Goal: Task Accomplishment & Management: Use online tool/utility

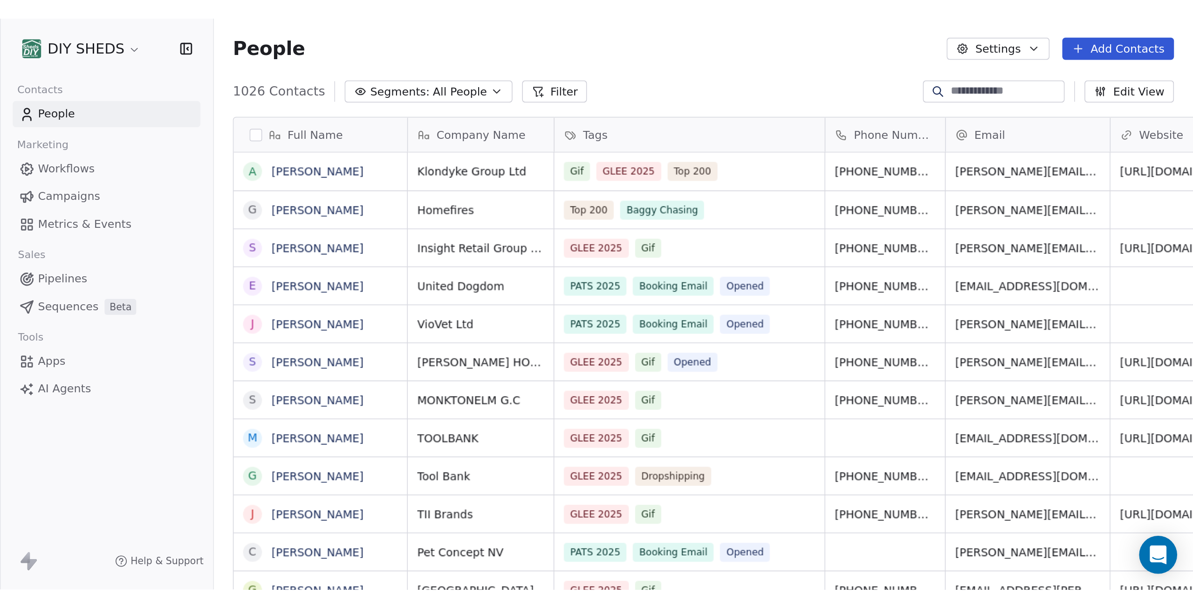
scroll to position [528, 1060]
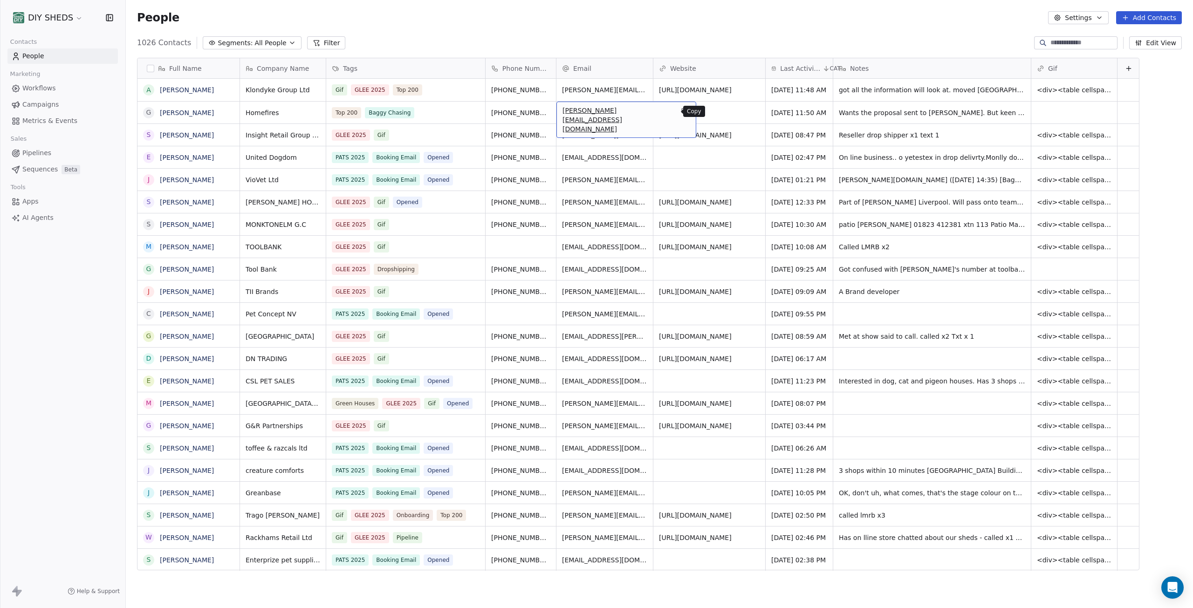
click at [681, 114] on icon "grid" at bounding box center [684, 111] width 7 height 7
click at [288, 40] on icon "button" at bounding box center [291, 42] width 7 height 7
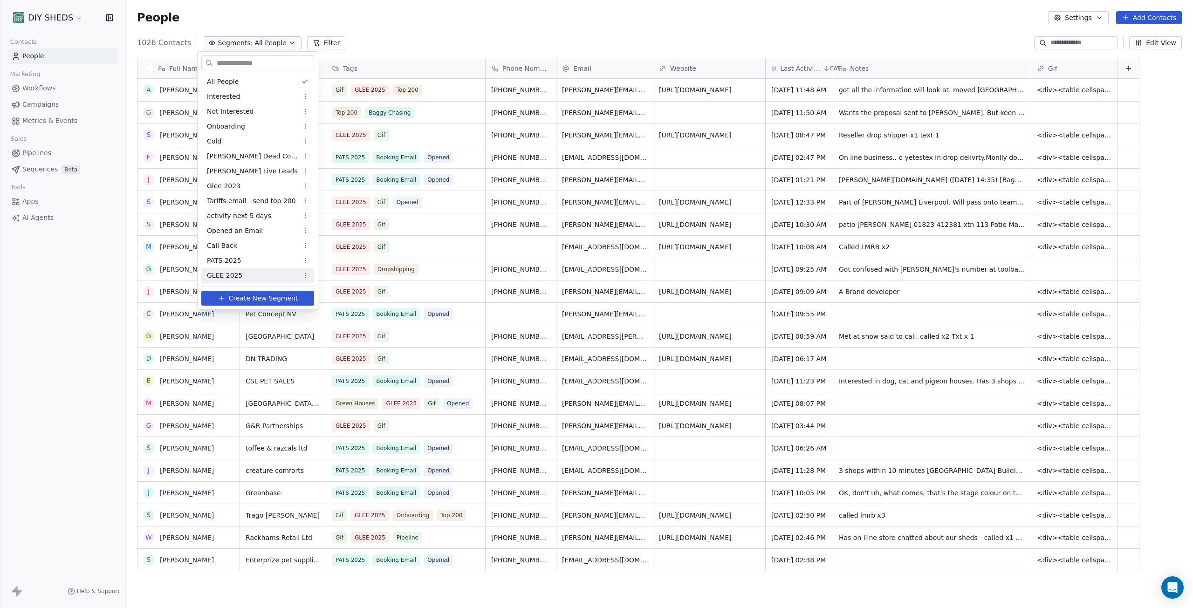
click at [258, 278] on div "GLEE 2025" at bounding box center [257, 275] width 113 height 15
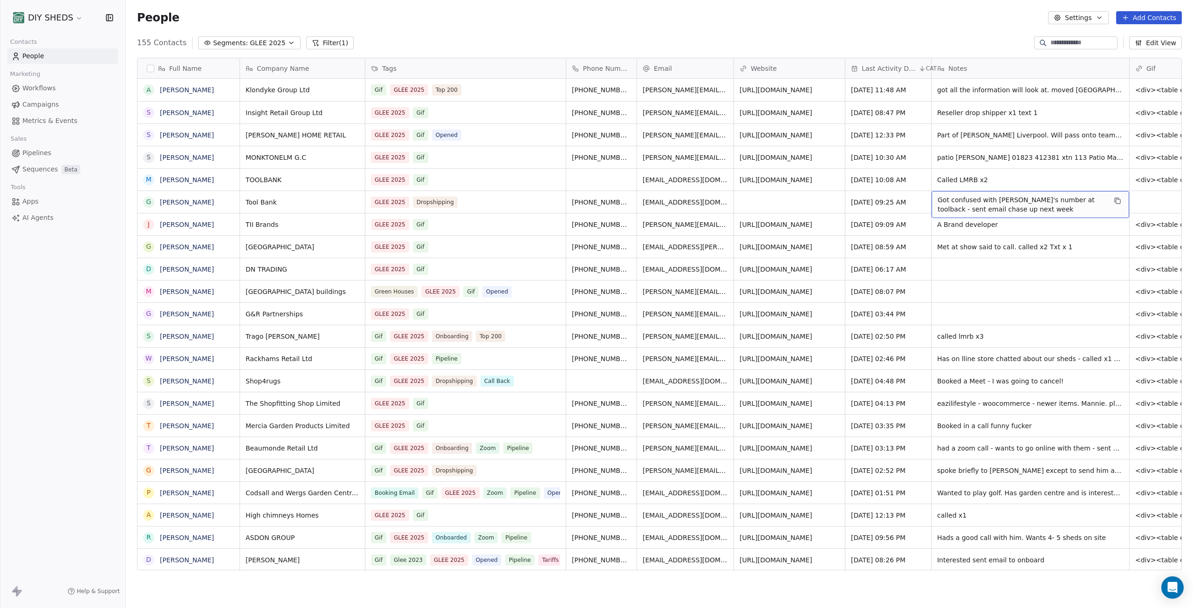
click at [702, 212] on span "Got confused with [PERSON_NAME]'s number at toolback - sent email chase up next…" at bounding box center [1022, 204] width 169 height 19
click at [702, 41] on input at bounding box center [1082, 42] width 65 height 9
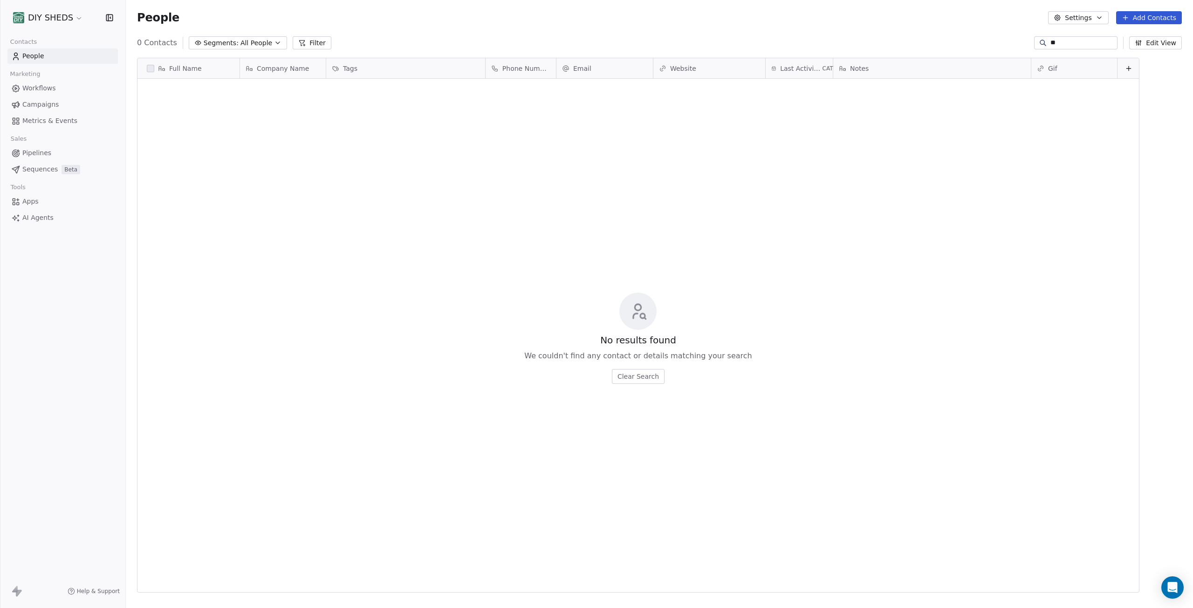
type input "*"
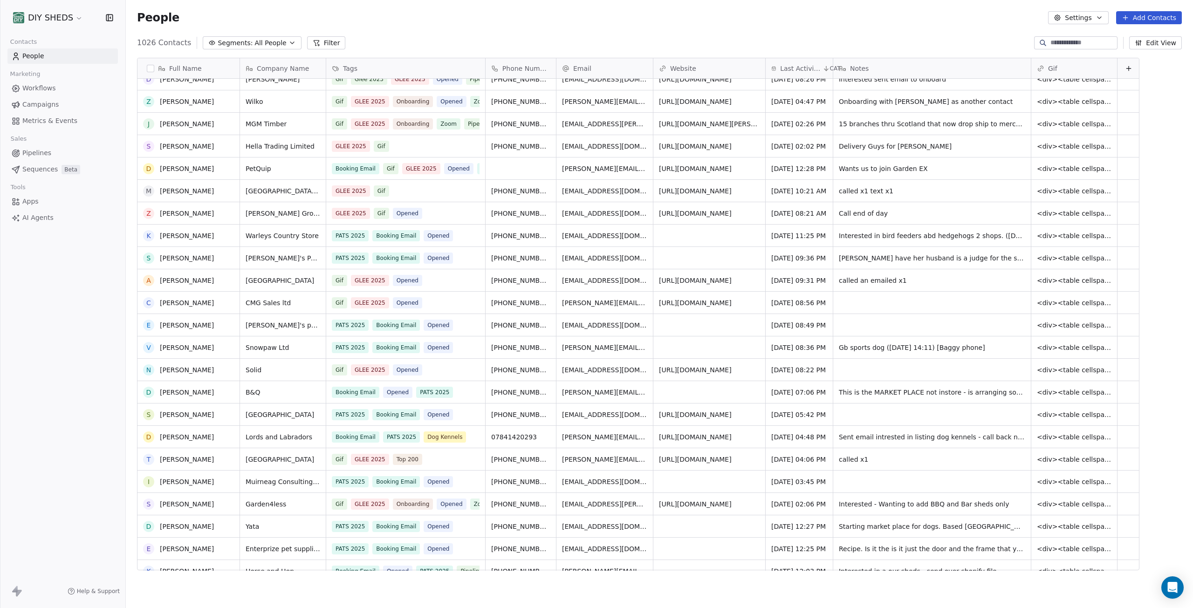
scroll to position [0, 0]
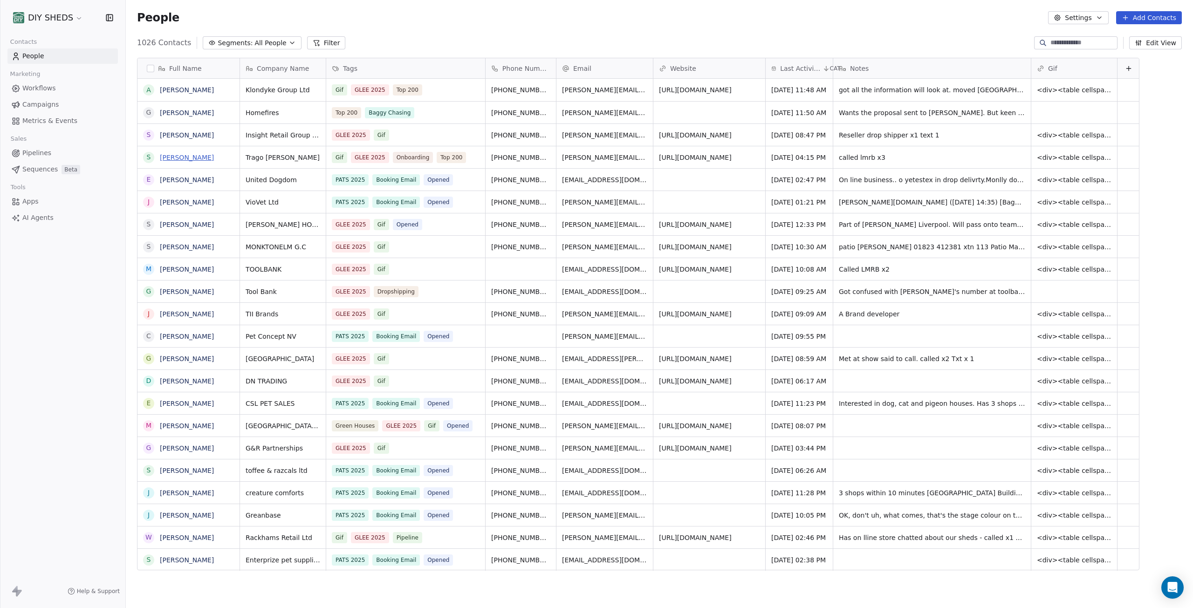
click at [188, 158] on link "[PERSON_NAME]" at bounding box center [187, 157] width 54 height 7
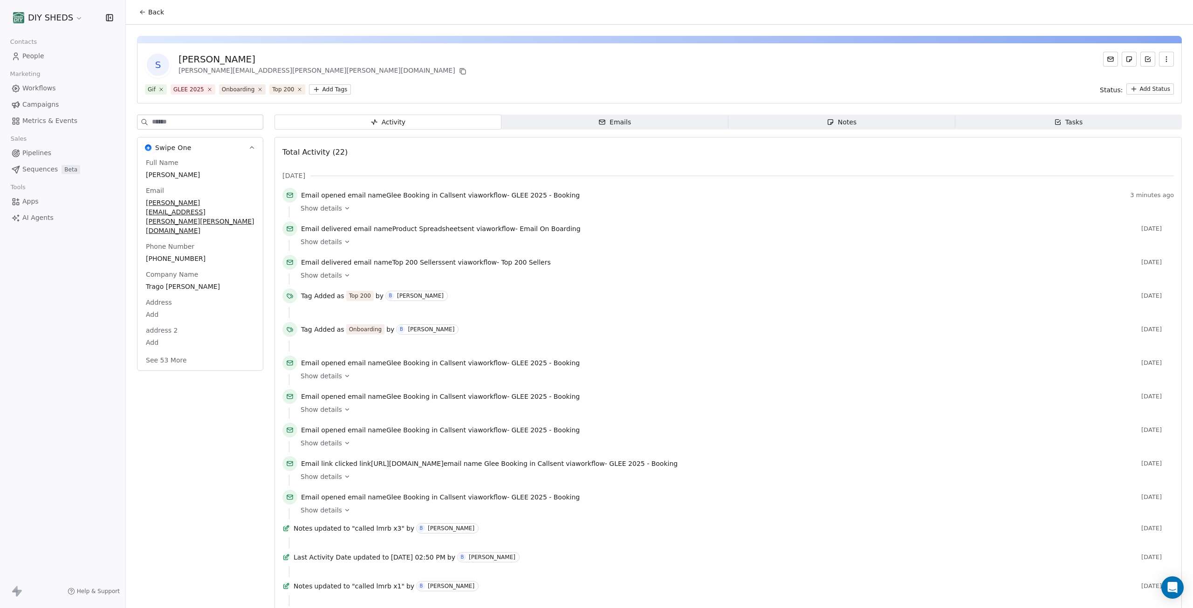
click at [702, 117] on span "Notes Notes" at bounding box center [841, 122] width 227 height 15
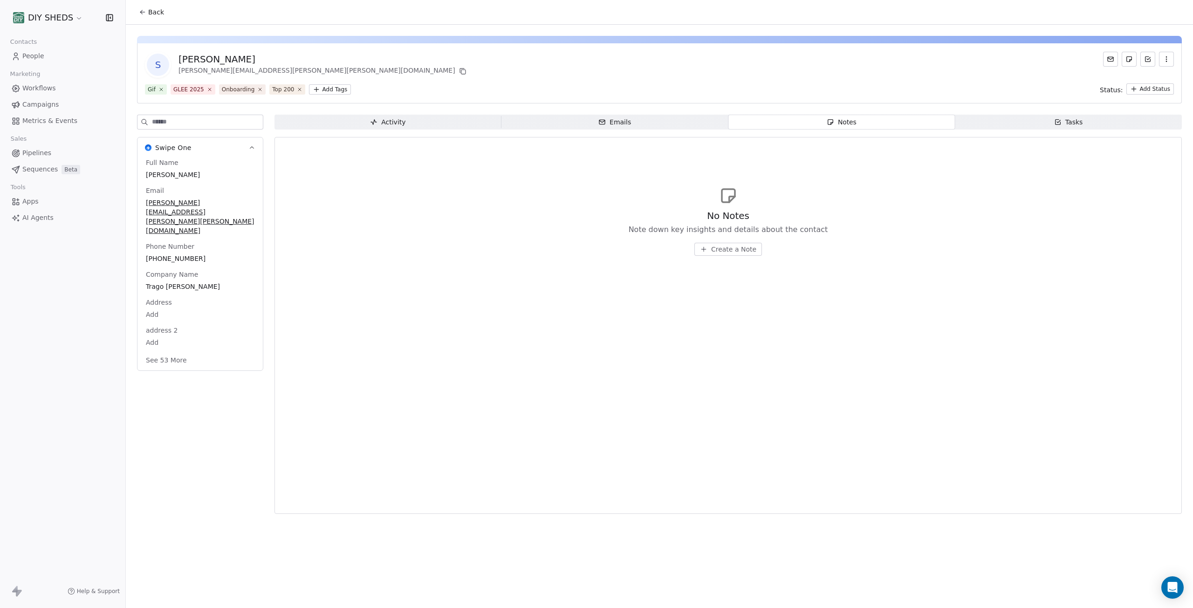
click at [360, 121] on span "Activity Activity" at bounding box center [387, 122] width 227 height 15
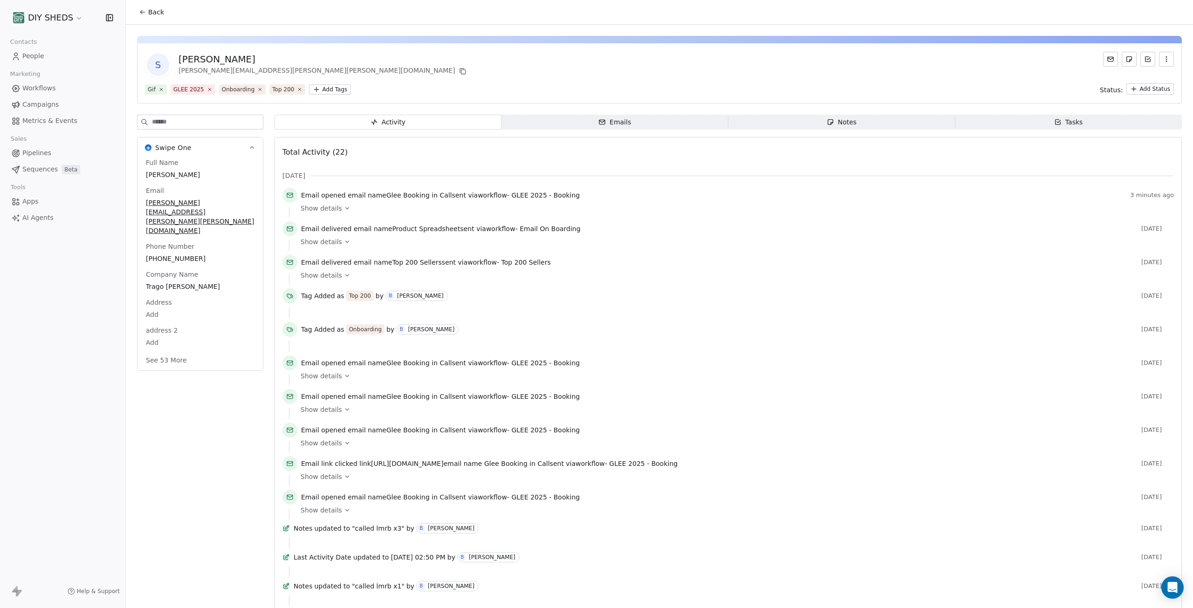
click at [702, 123] on span "Notes Notes" at bounding box center [841, 122] width 227 height 15
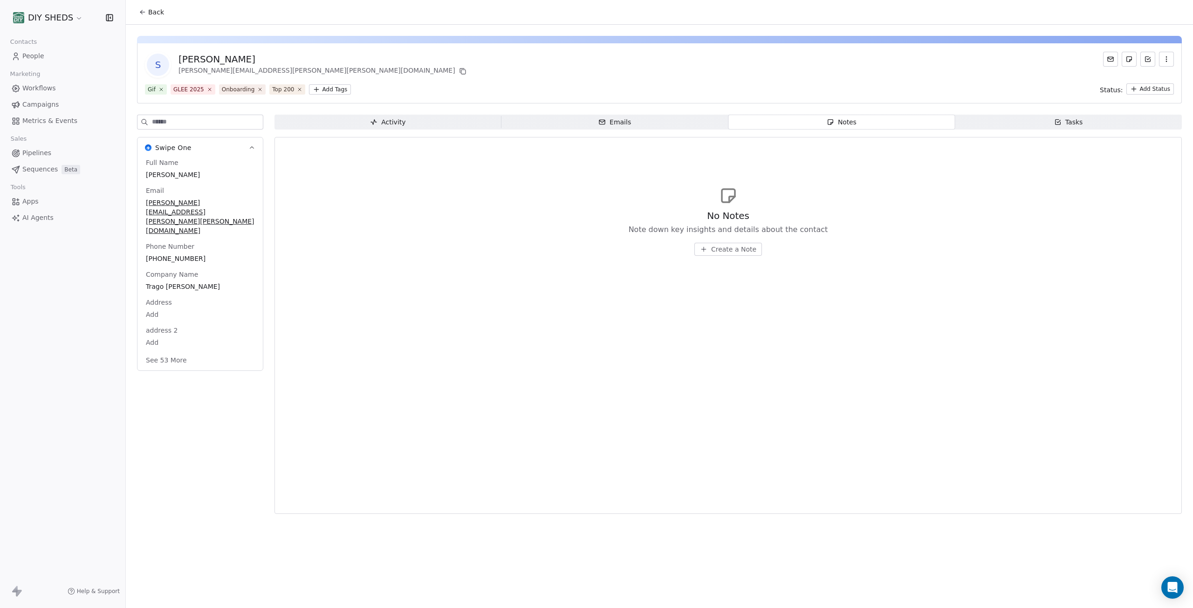
click at [702, 247] on span "Create a Note" at bounding box center [733, 249] width 45 height 9
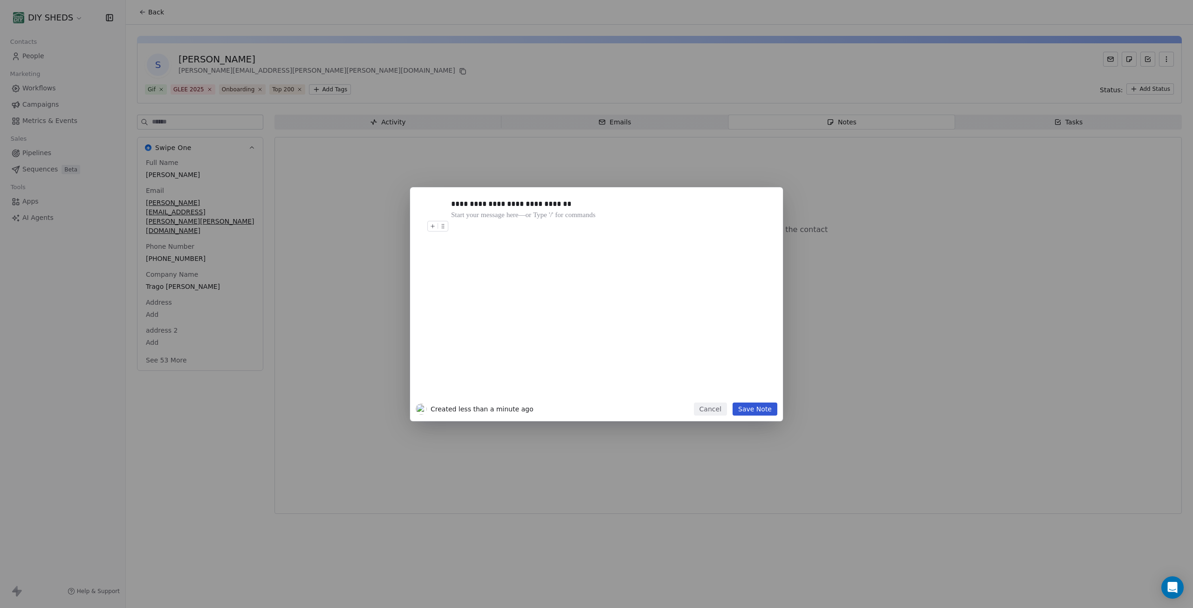
click at [702, 336] on button "Save Note" at bounding box center [755, 409] width 45 height 13
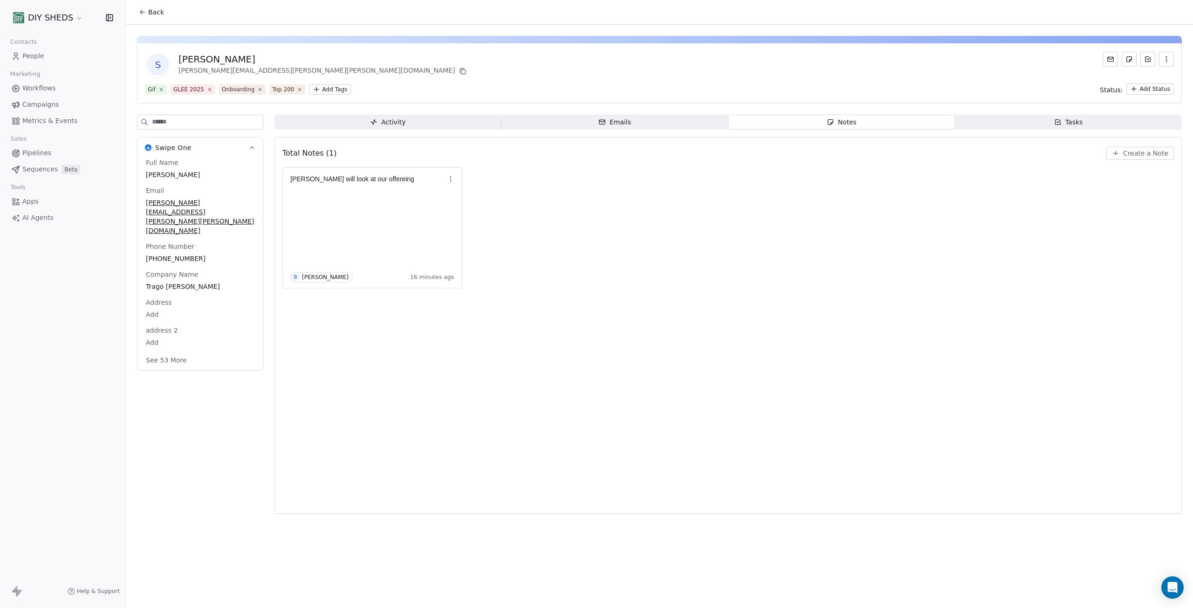
click at [141, 8] on button "Back" at bounding box center [151, 12] width 36 height 17
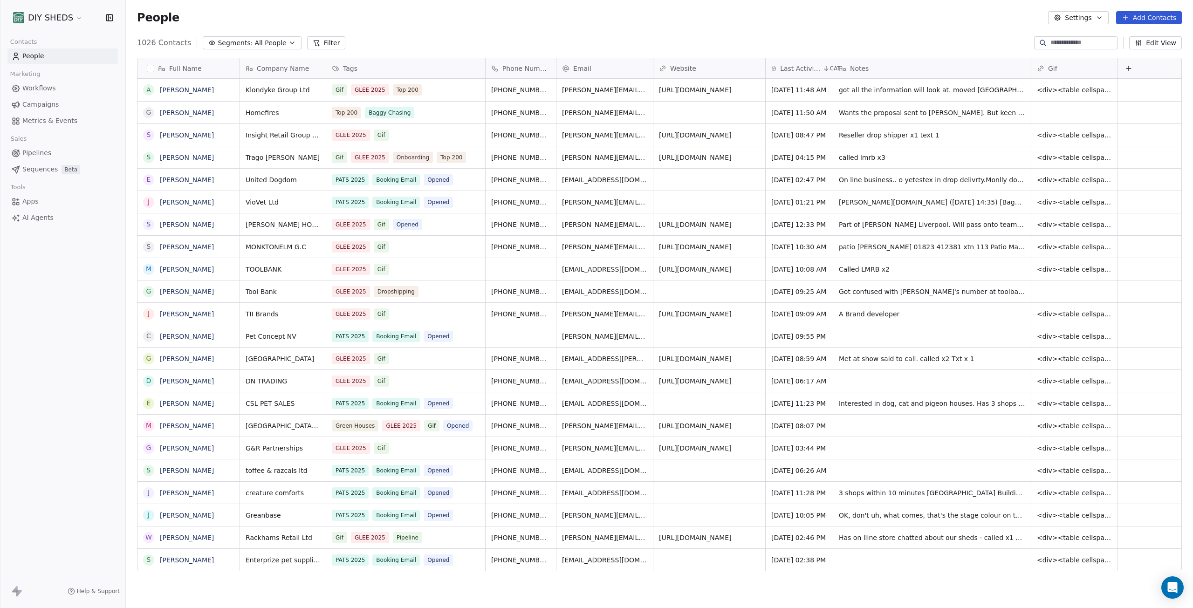
scroll to position [528, 1060]
click at [45, 155] on span "Pipelines" at bounding box center [36, 153] width 29 height 10
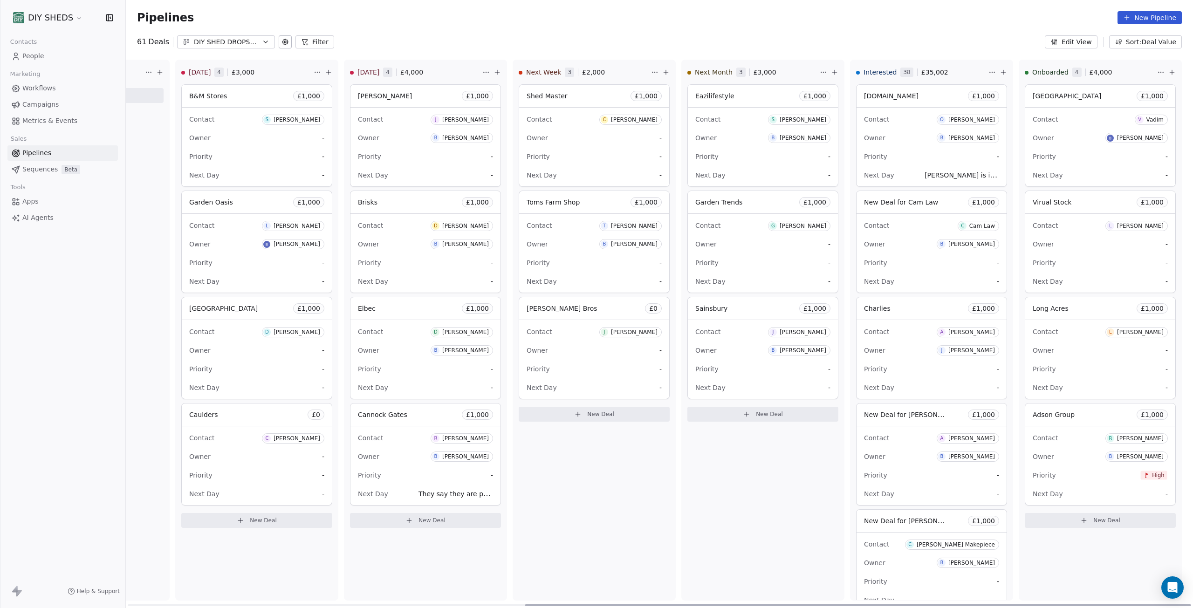
drag, startPoint x: 789, startPoint y: 605, endPoint x: 1162, endPoint y: 599, distance: 373.3
click at [702, 336] on div at bounding box center [858, 605] width 666 height 2
click at [702, 94] on span "[DOMAIN_NAME]" at bounding box center [894, 95] width 55 height 7
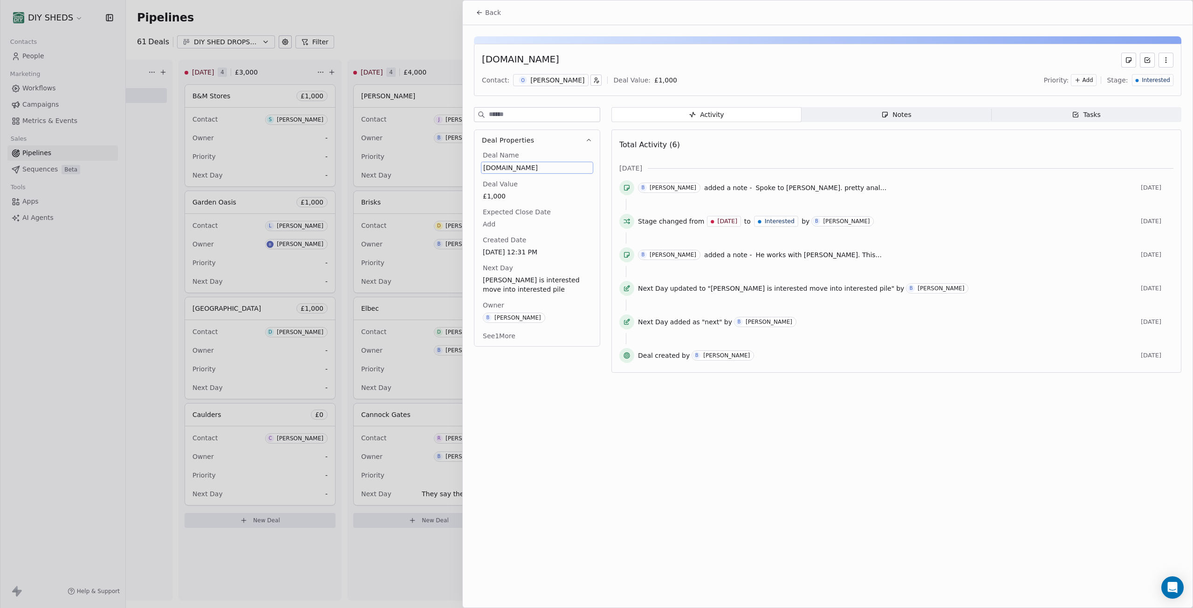
click at [521, 165] on span "[DOMAIN_NAME]" at bounding box center [537, 167] width 108 height 9
click at [546, 80] on div "[PERSON_NAME]" at bounding box center [557, 79] width 54 height 9
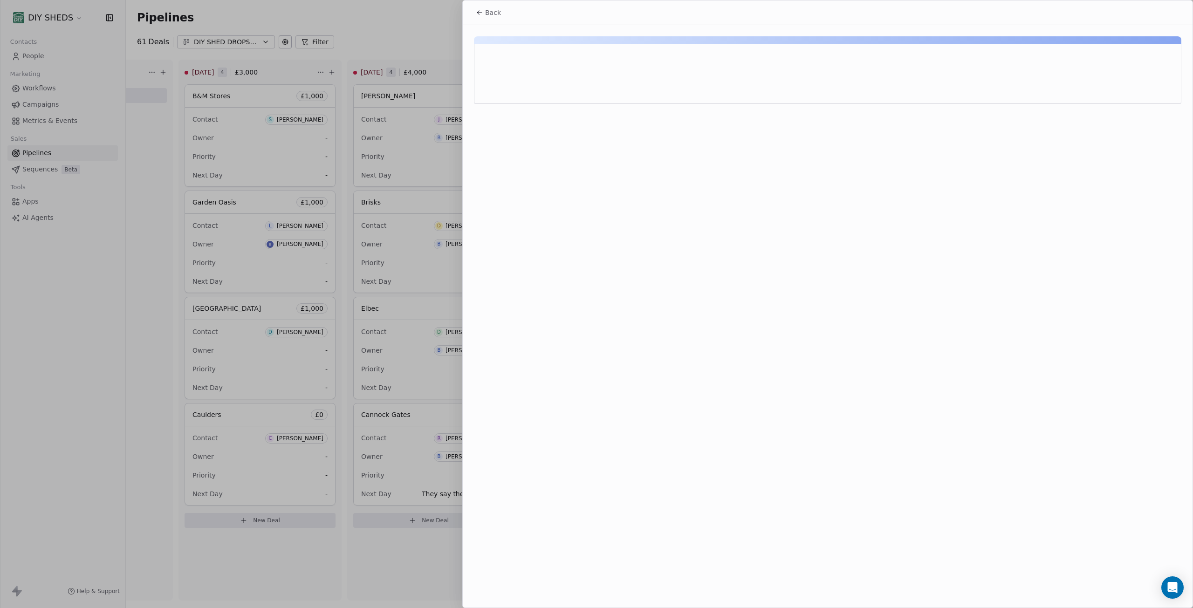
click at [546, 80] on div at bounding box center [596, 304] width 1193 height 608
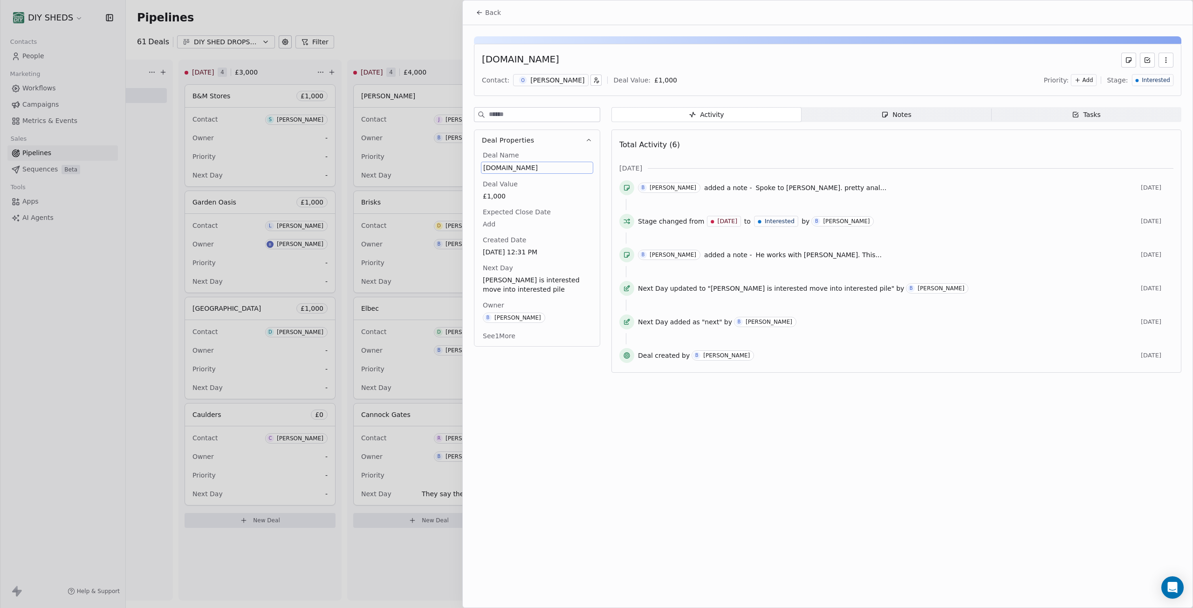
click at [547, 82] on div "[PERSON_NAME]" at bounding box center [557, 79] width 54 height 9
